Goal: Navigation & Orientation: Find specific page/section

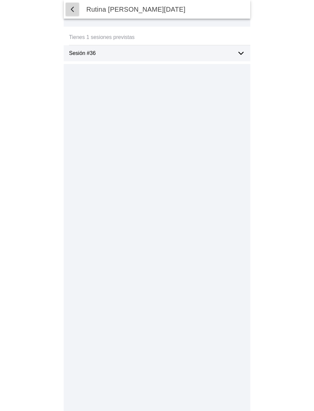
click at [72, 7] on span "button" at bounding box center [72, 9] width 8 height 8
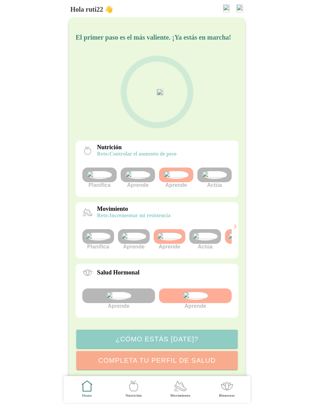
click at [201, 182] on div at bounding box center [214, 175] width 34 height 15
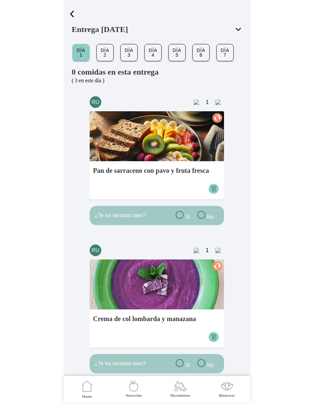
click at [71, 17] on span "button" at bounding box center [72, 14] width 10 height 10
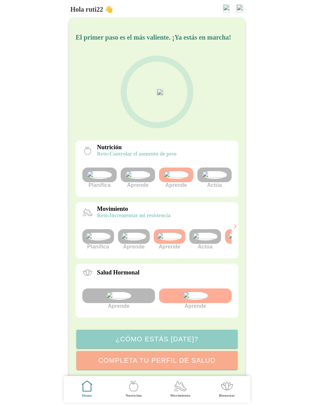
click at [218, 179] on img at bounding box center [214, 175] width 25 height 8
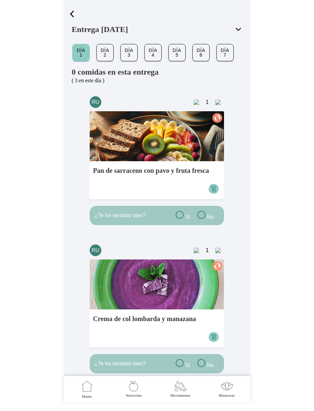
click at [73, 14] on span "button" at bounding box center [72, 14] width 10 height 10
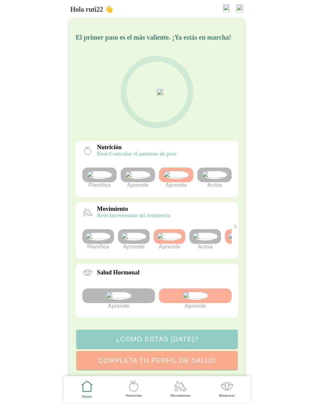
click at [198, 241] on img at bounding box center [205, 237] width 25 height 8
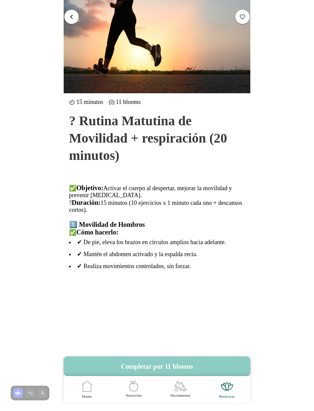
click at [73, 11] on button "button" at bounding box center [71, 16] width 14 height 14
